Goal: Find specific page/section: Find specific page/section

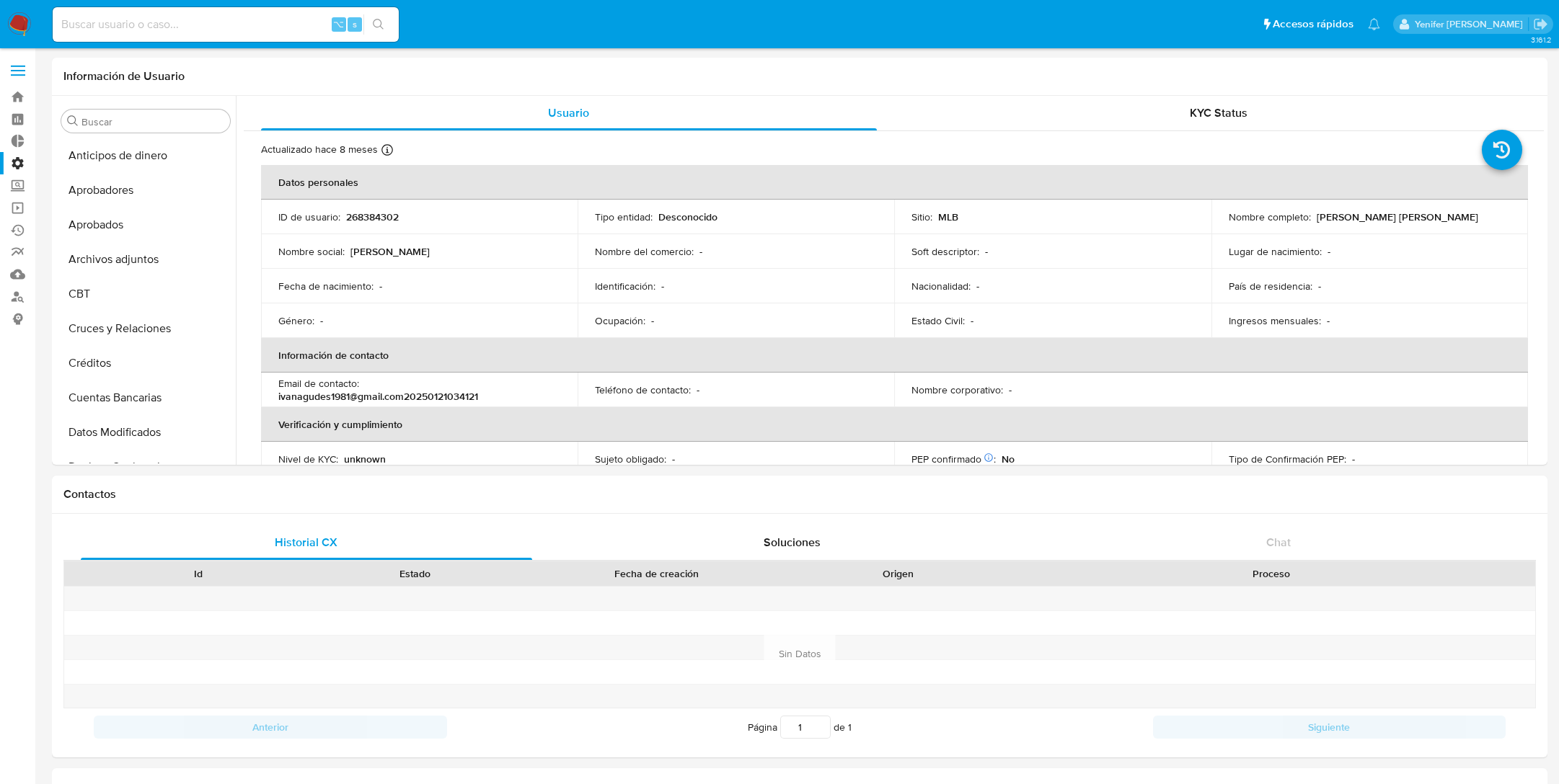
select select "10"
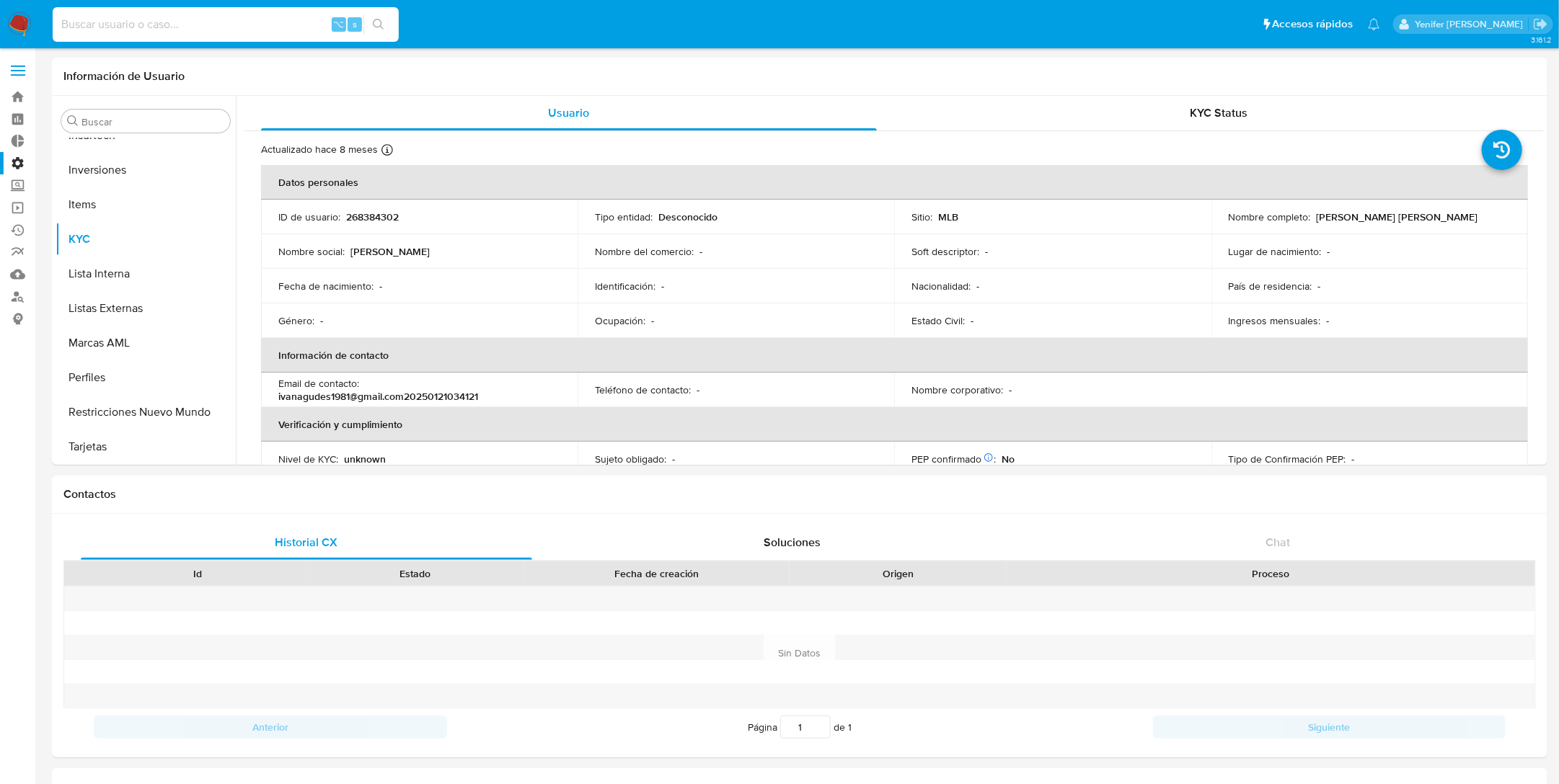
click at [80, 22] on input at bounding box center [225, 24] width 347 height 18
drag, startPoint x: 87, startPoint y: 25, endPoint x: 94, endPoint y: 23, distance: 7.3
click at [87, 25] on input at bounding box center [225, 24] width 347 height 18
paste input "038992"
type input "038992"
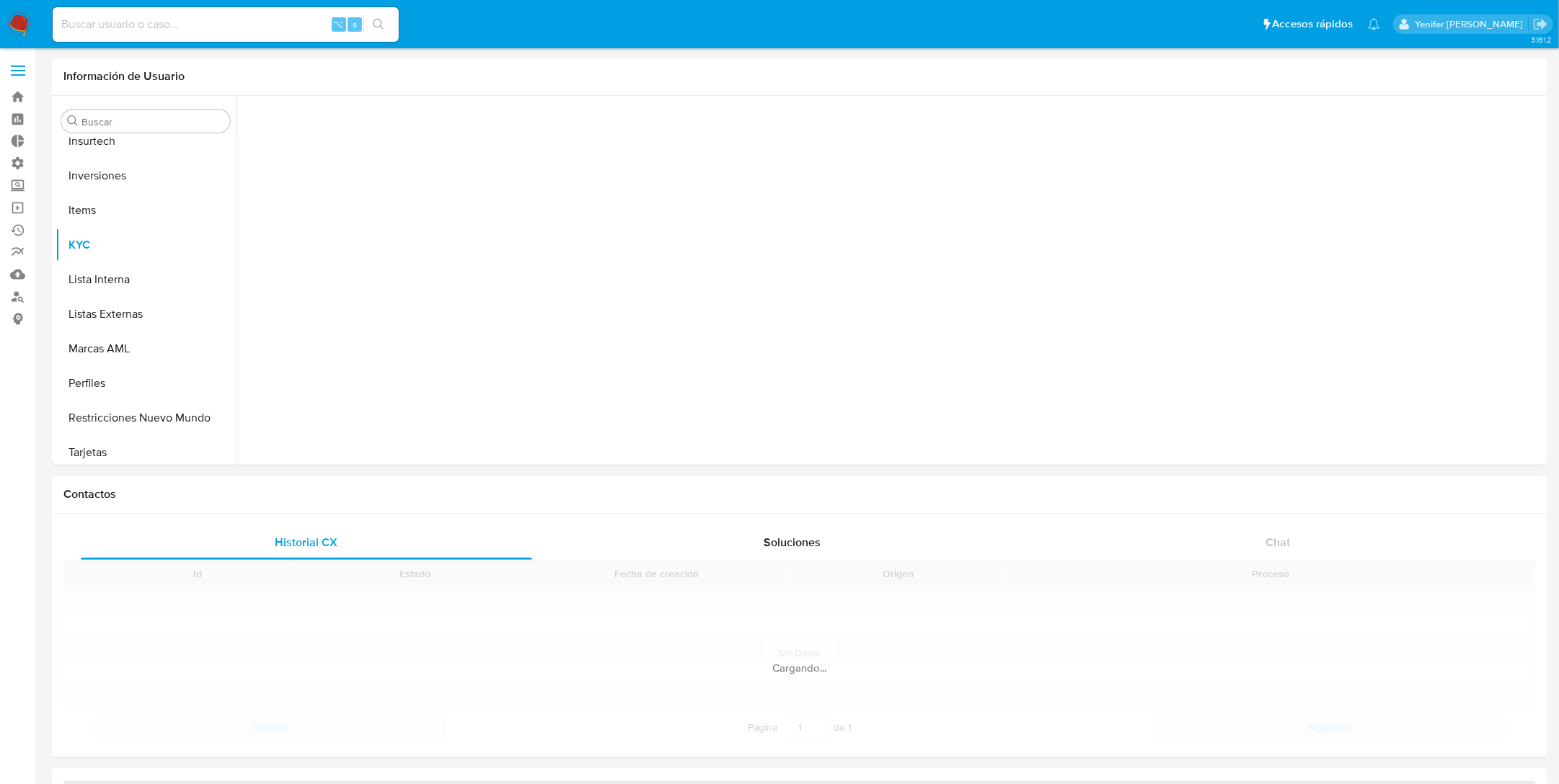
click at [232, 27] on input at bounding box center [225, 24] width 347 height 18
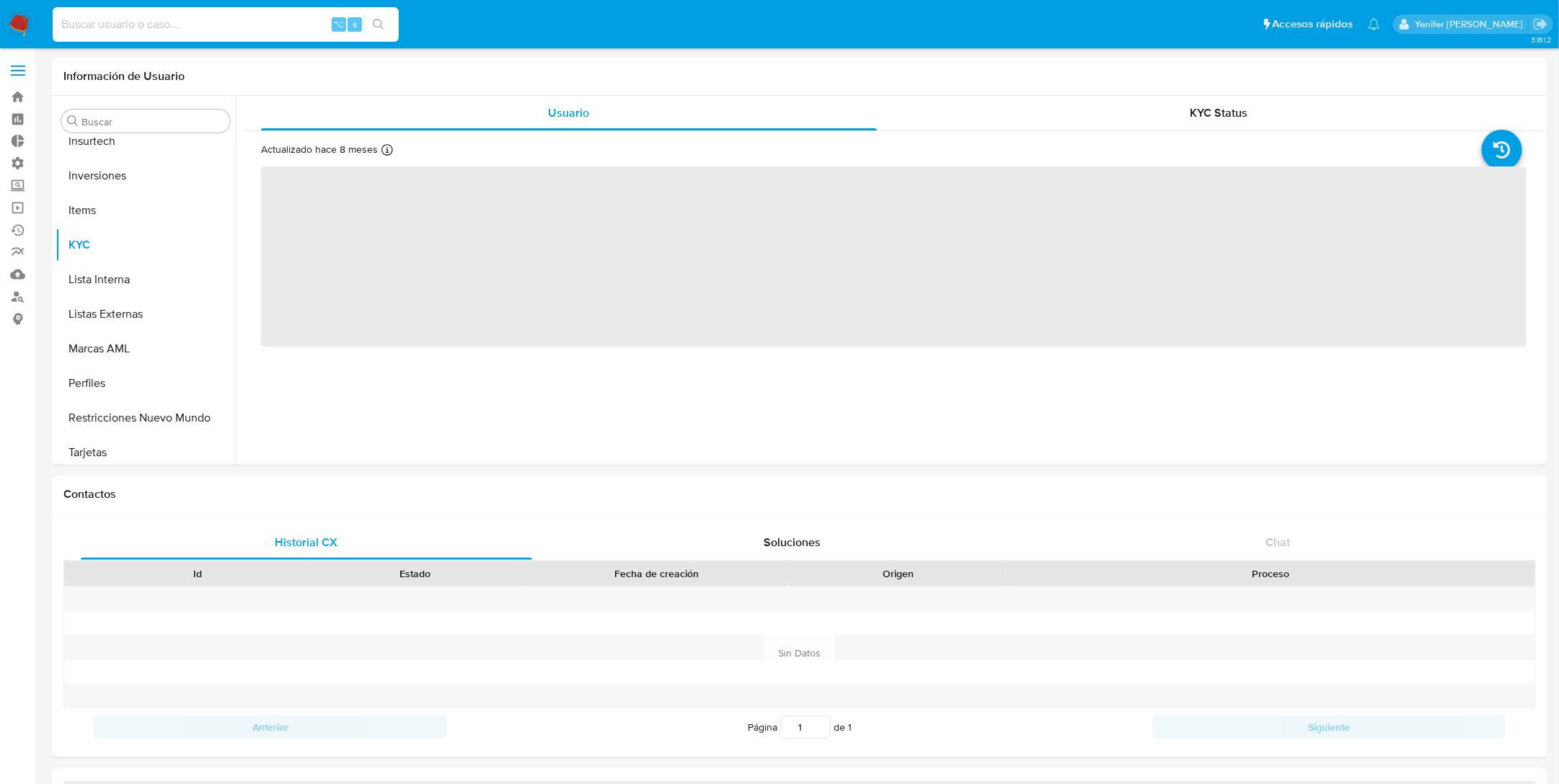
scroll to position [747, 0]
paste input "038992"
type input "038992"
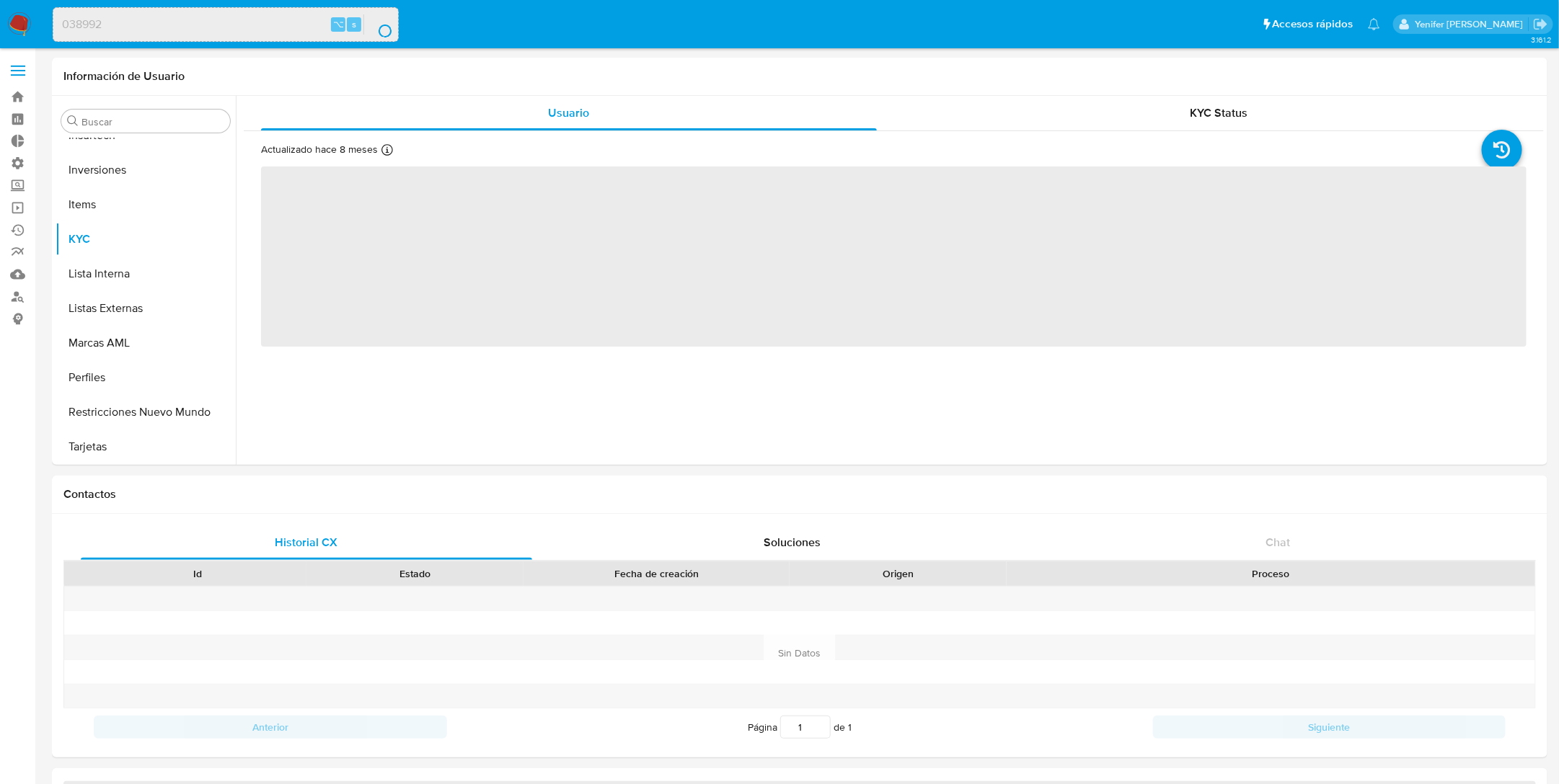
select select "10"
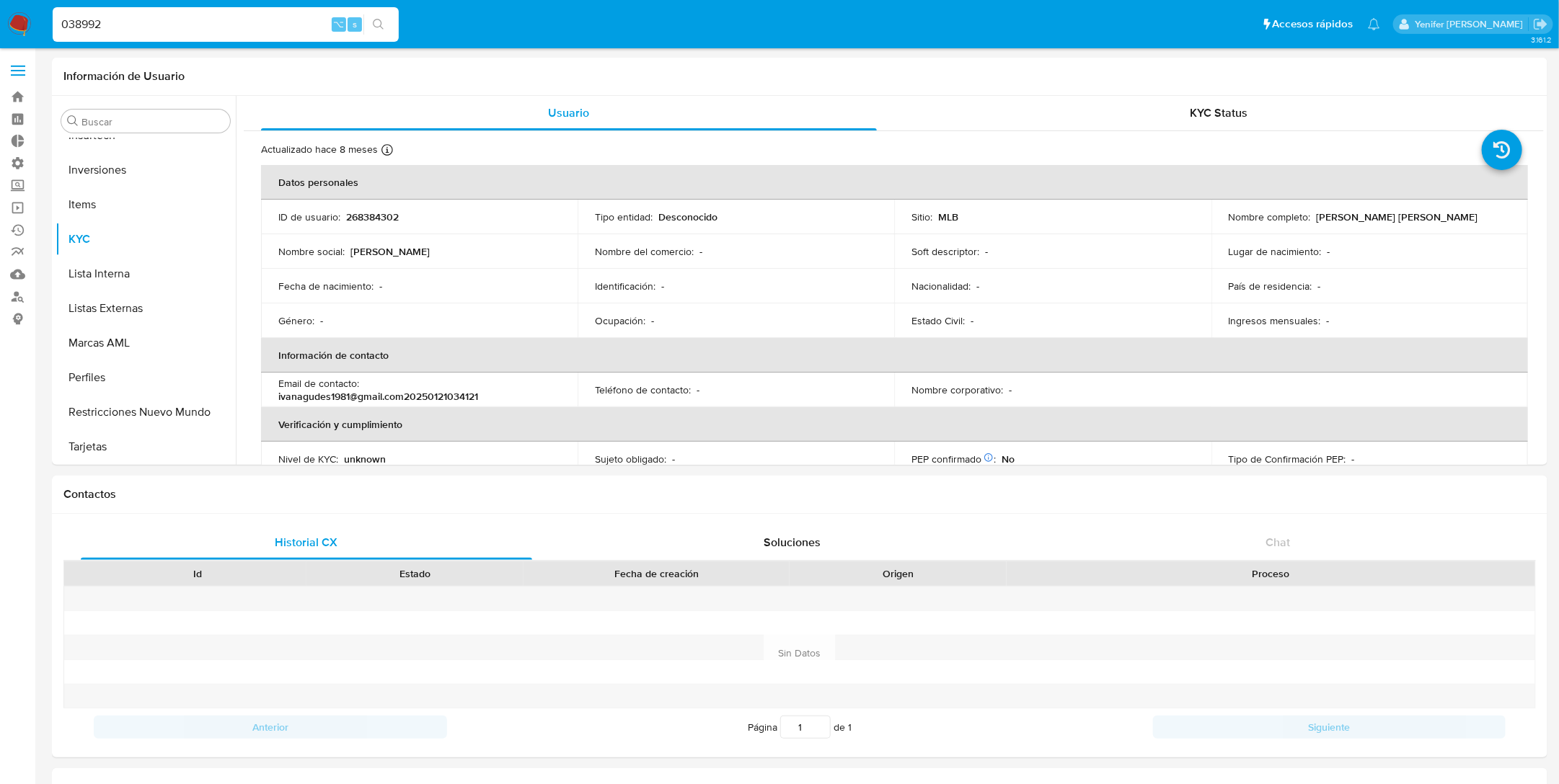
click at [201, 31] on input "038992" at bounding box center [225, 24] width 347 height 18
paste input "513572226"
type input "513572226"
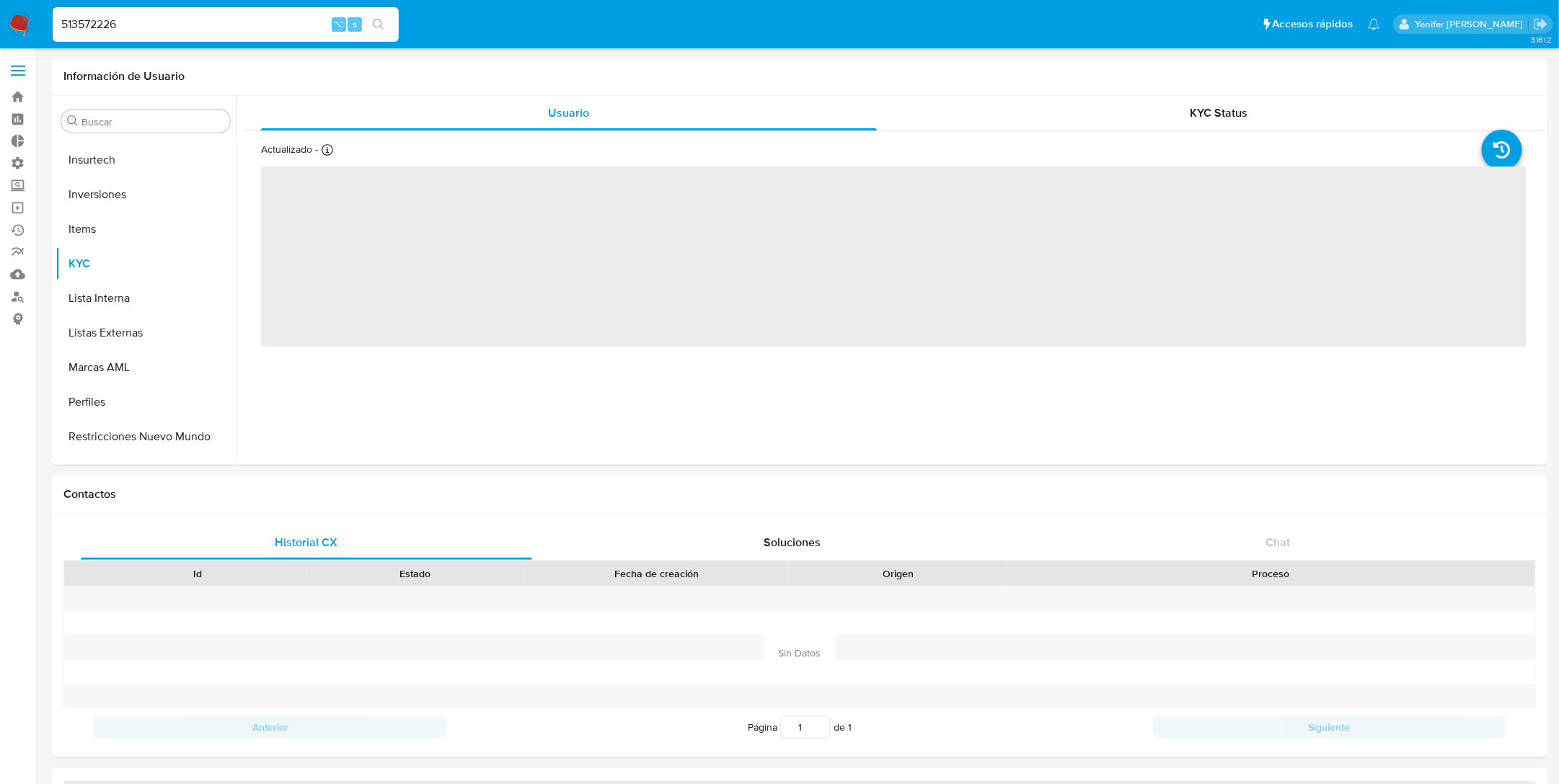
scroll to position [747, 0]
select select "10"
